Goal: Information Seeking & Learning: Learn about a topic

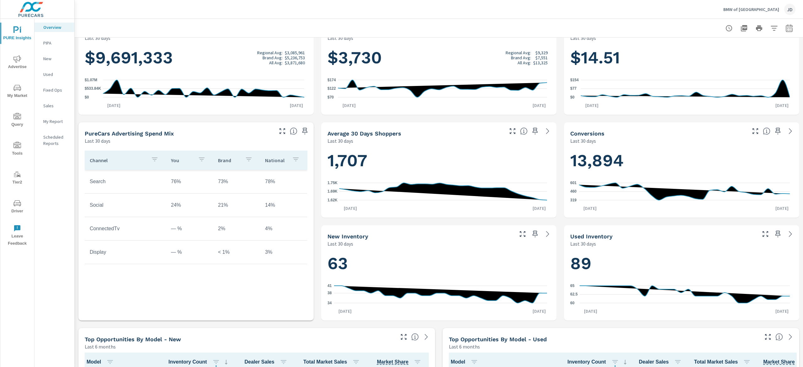
scroll to position [126, 0]
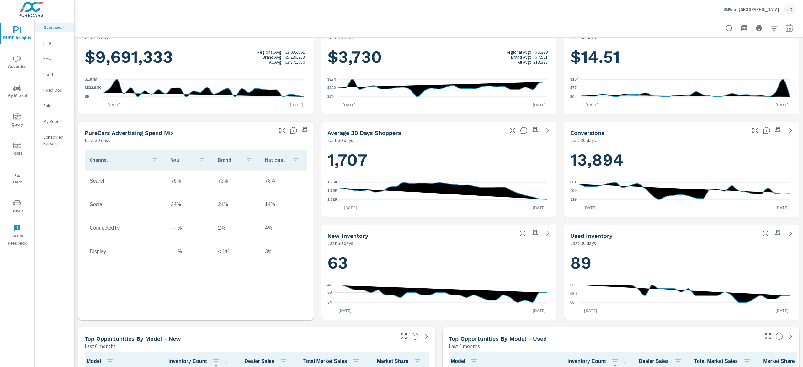
click at [302, 8] on div "BMW of Bloomington JD" at bounding box center [439, 9] width 714 height 19
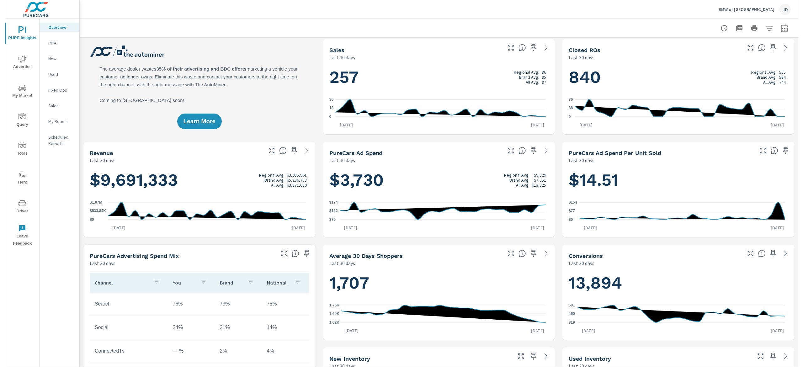
scroll to position [0, 0]
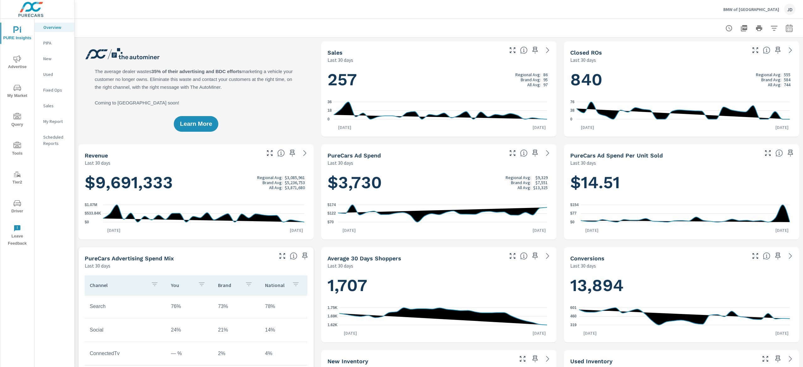
click at [20, 97] on span "My Market" at bounding box center [17, 91] width 30 height 15
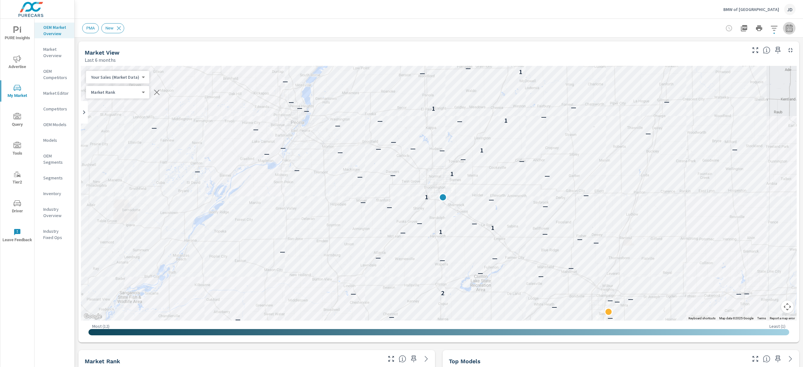
click at [786, 27] on icon "button" at bounding box center [790, 28] width 8 height 8
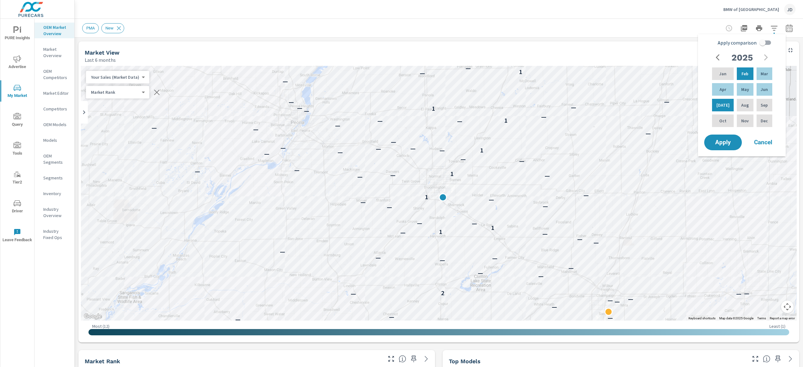
click at [767, 42] on input "Apply comparison" at bounding box center [763, 43] width 36 height 12
checkbox input "true"
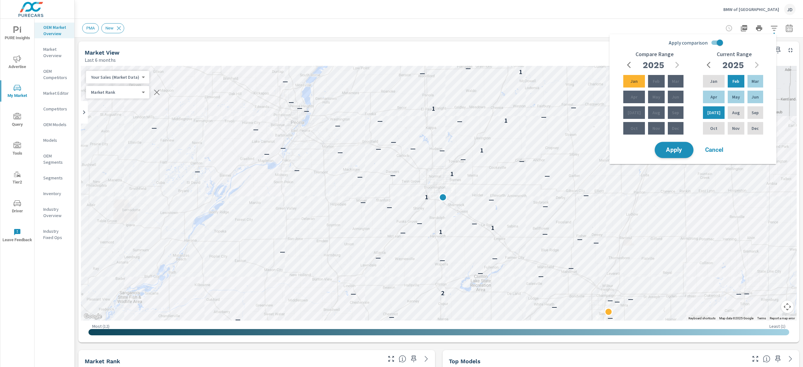
click at [675, 147] on span "Apply" at bounding box center [675, 150] width 26 height 6
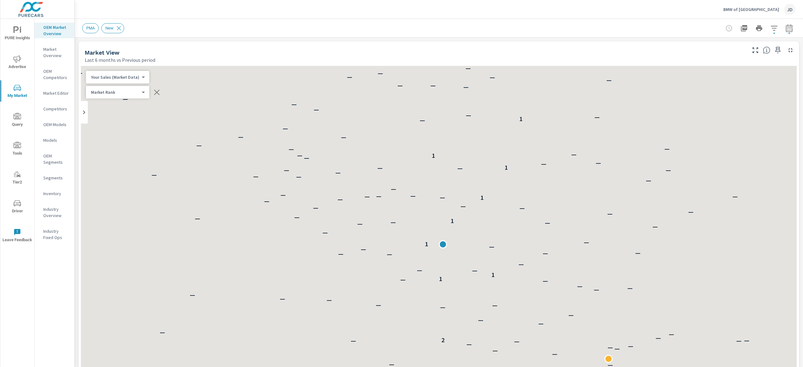
scroll to position [0, 0]
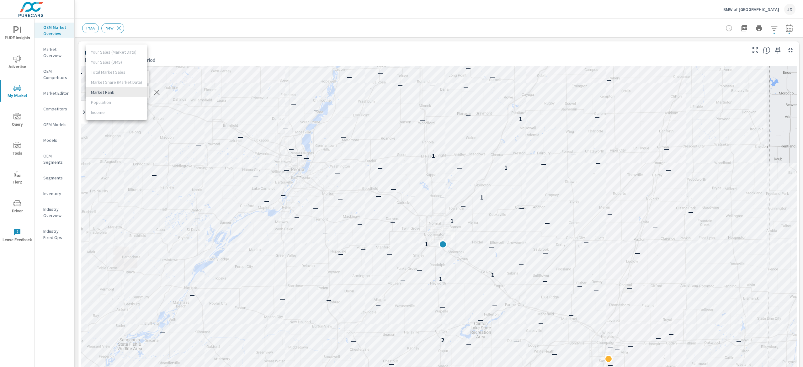
click at [114, 90] on body "PURE Insights Advertise My Market Query Tools Tier2 Driver Leave Feedback OEM M…" at bounding box center [401, 183] width 803 height 367
click at [229, 44] on div at bounding box center [401, 183] width 803 height 367
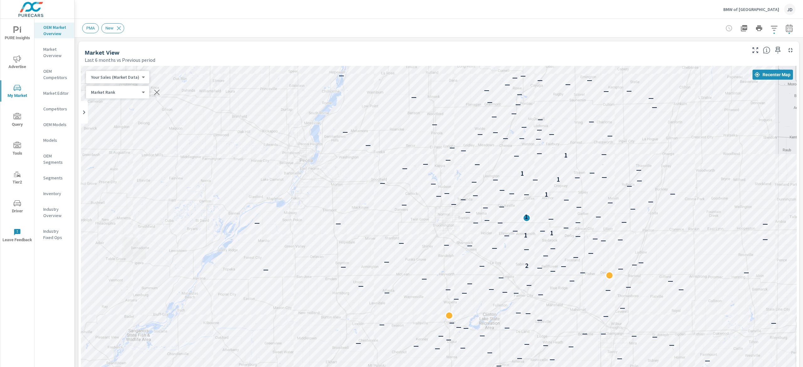
click at [771, 31] on icon "button" at bounding box center [775, 28] width 8 height 8
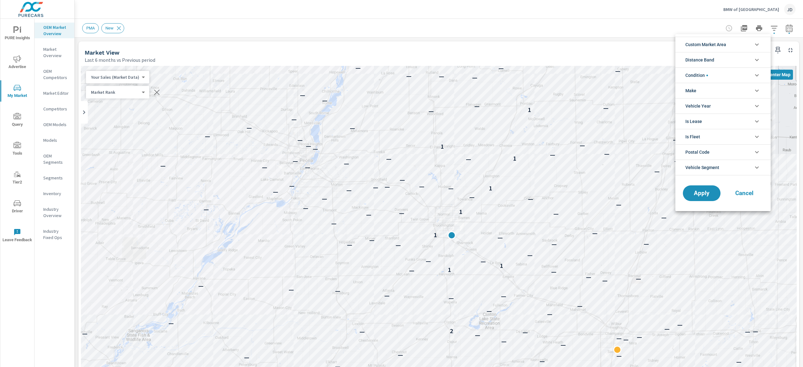
click at [728, 46] on li "Custom Market Area" at bounding box center [723, 44] width 95 height 15
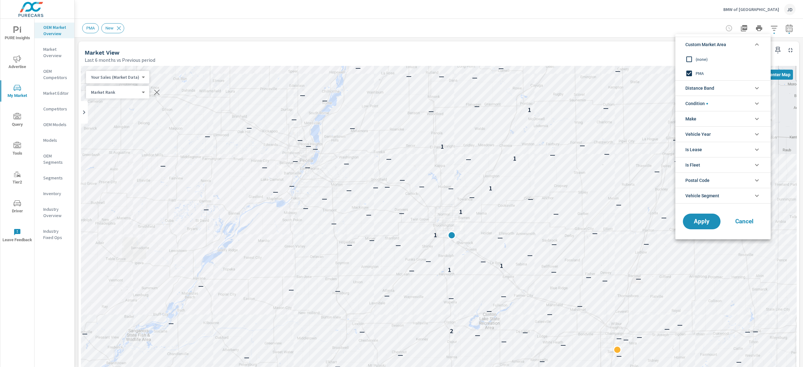
click at [651, 41] on div at bounding box center [401, 183] width 803 height 367
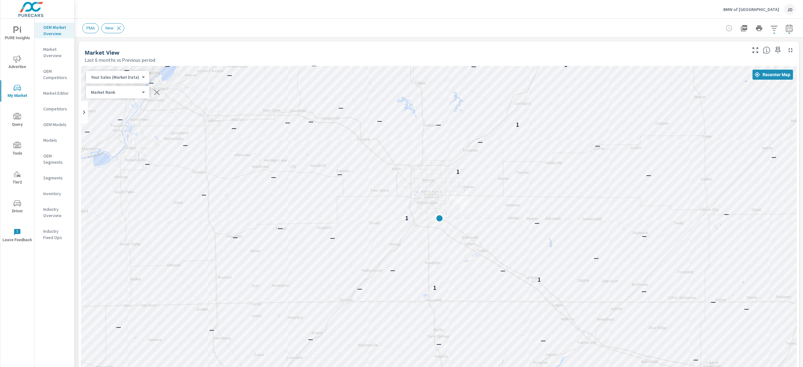
drag, startPoint x: 418, startPoint y: 164, endPoint x: 520, endPoint y: 119, distance: 111.8
click at [520, 119] on div "— — — — — — — — — — — — — — — — — — — — — — — — — — — — — — — — — — — — 2 — — —…" at bounding box center [439, 240] width 716 height 349
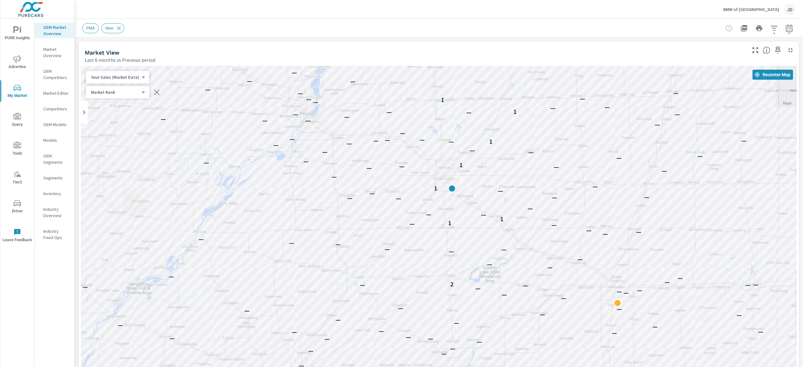
drag, startPoint x: 595, startPoint y: 131, endPoint x: 563, endPoint y: 145, distance: 35.8
click at [562, 148] on div "— — — — — — — — — — — — — — — — — — — — — — — — — — — — — — — — — — — — — — — —…" at bounding box center [439, 240] width 716 height 349
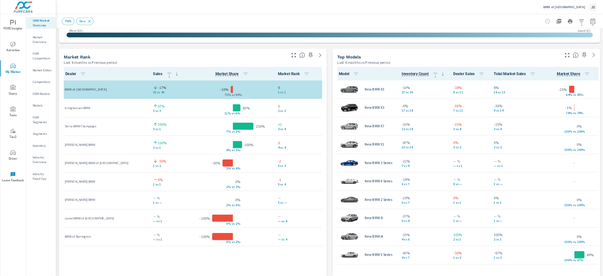
scroll to position [380, 0]
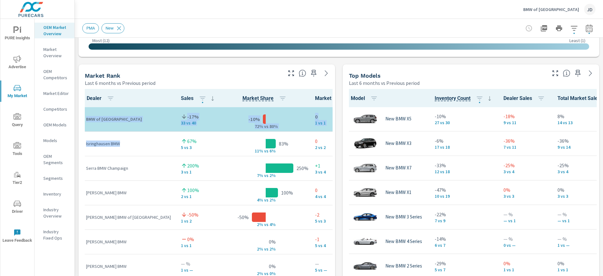
drag, startPoint x: 124, startPoint y: 143, endPoint x: 86, endPoint y: 142, distance: 38.0
click at [84, 142] on tbody "BMW of [GEOGRAPHIC_DATA] -17% 33 vs 40 -10% 72% v s 80% 0 1 vs 1 Isringhausen B…" at bounding box center [222, 217] width 283 height 220
copy tbody "BMW of [GEOGRAPHIC_DATA] -17% 33 vs 40 -10% 72% v s 80% 0 1 vs 1 Isringhausen B…"
